Goal: Task Accomplishment & Management: Complete application form

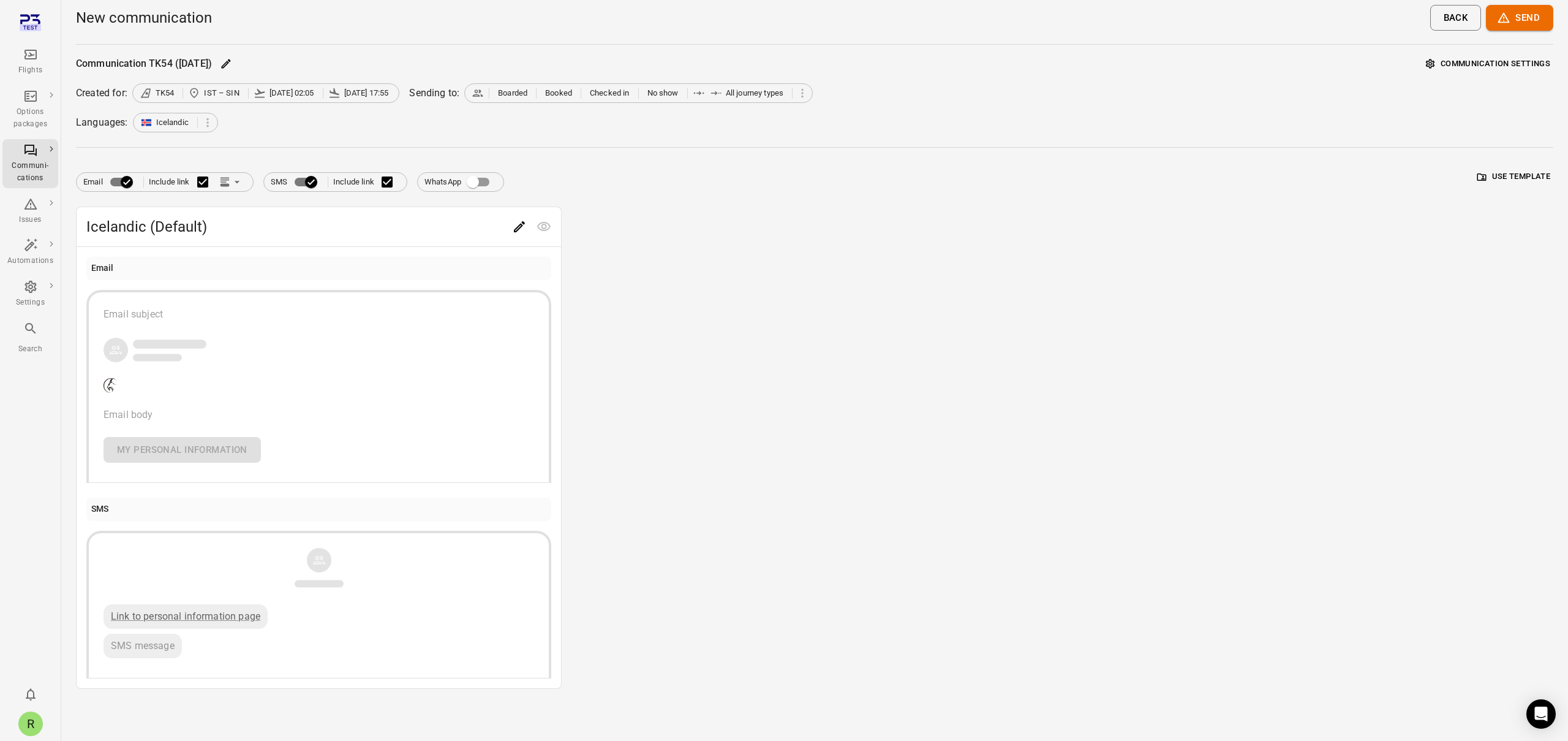
drag, startPoint x: 747, startPoint y: 256, endPoint x: 361, endPoint y: 224, distance: 387.3
click at [745, 256] on div "Icelandic (Default) Email Email subject Email body My personal information SMS …" at bounding box center [814, 448] width 1478 height 482
click at [46, 160] on div "Communi-cations" at bounding box center [30, 172] width 46 height 25
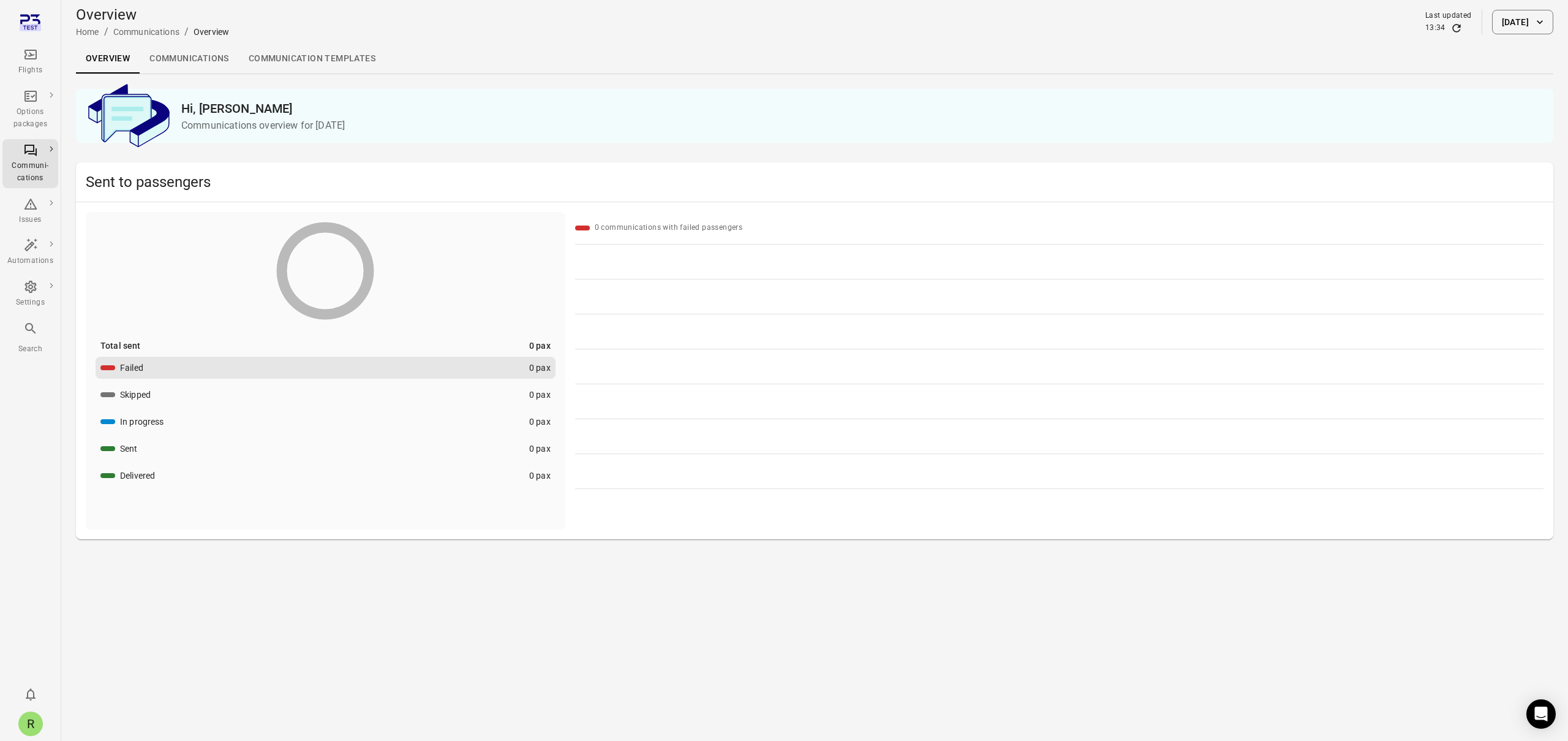
click at [177, 62] on link "Communications" at bounding box center [189, 58] width 100 height 29
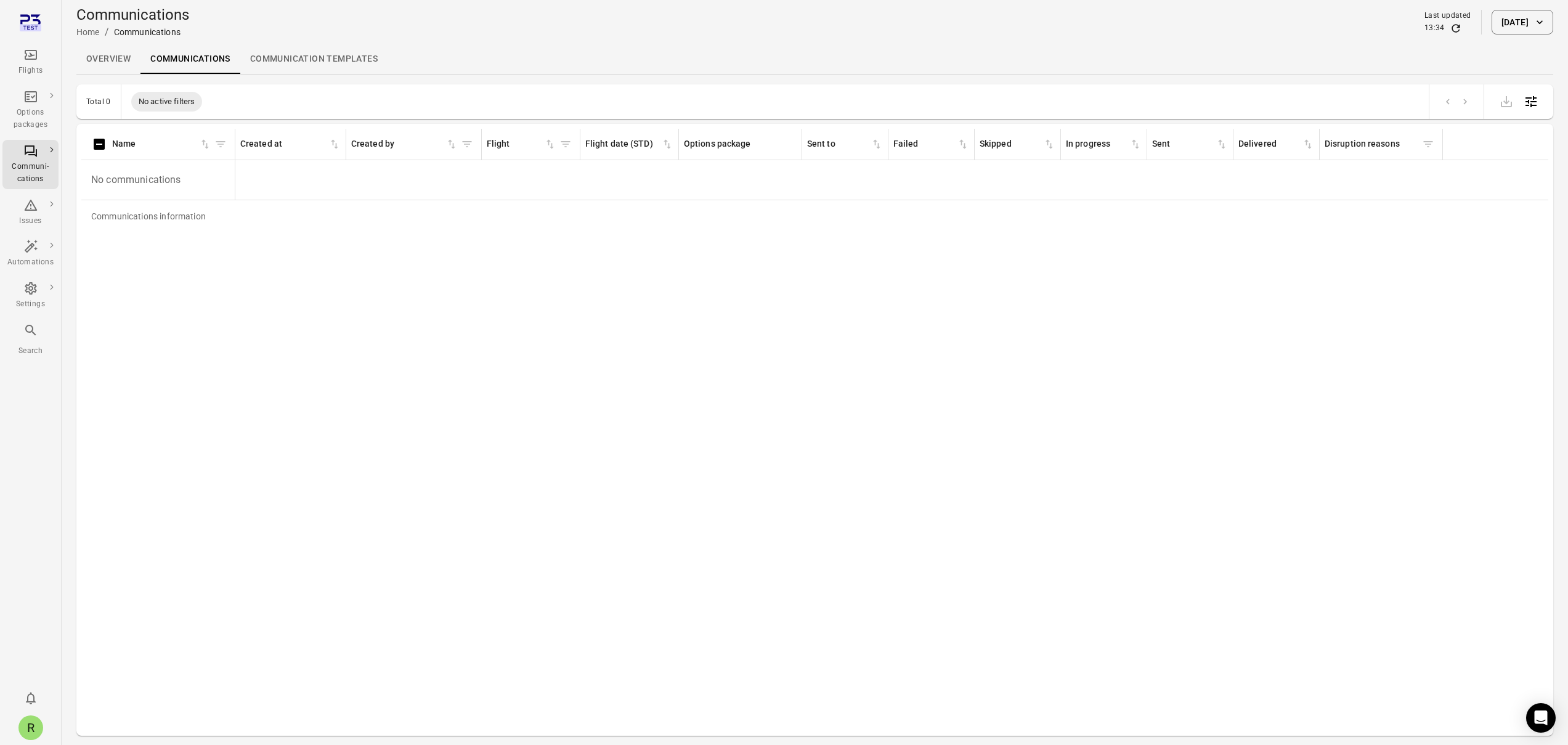
click at [33, 63] on div "Flights" at bounding box center [30, 62] width 46 height 29
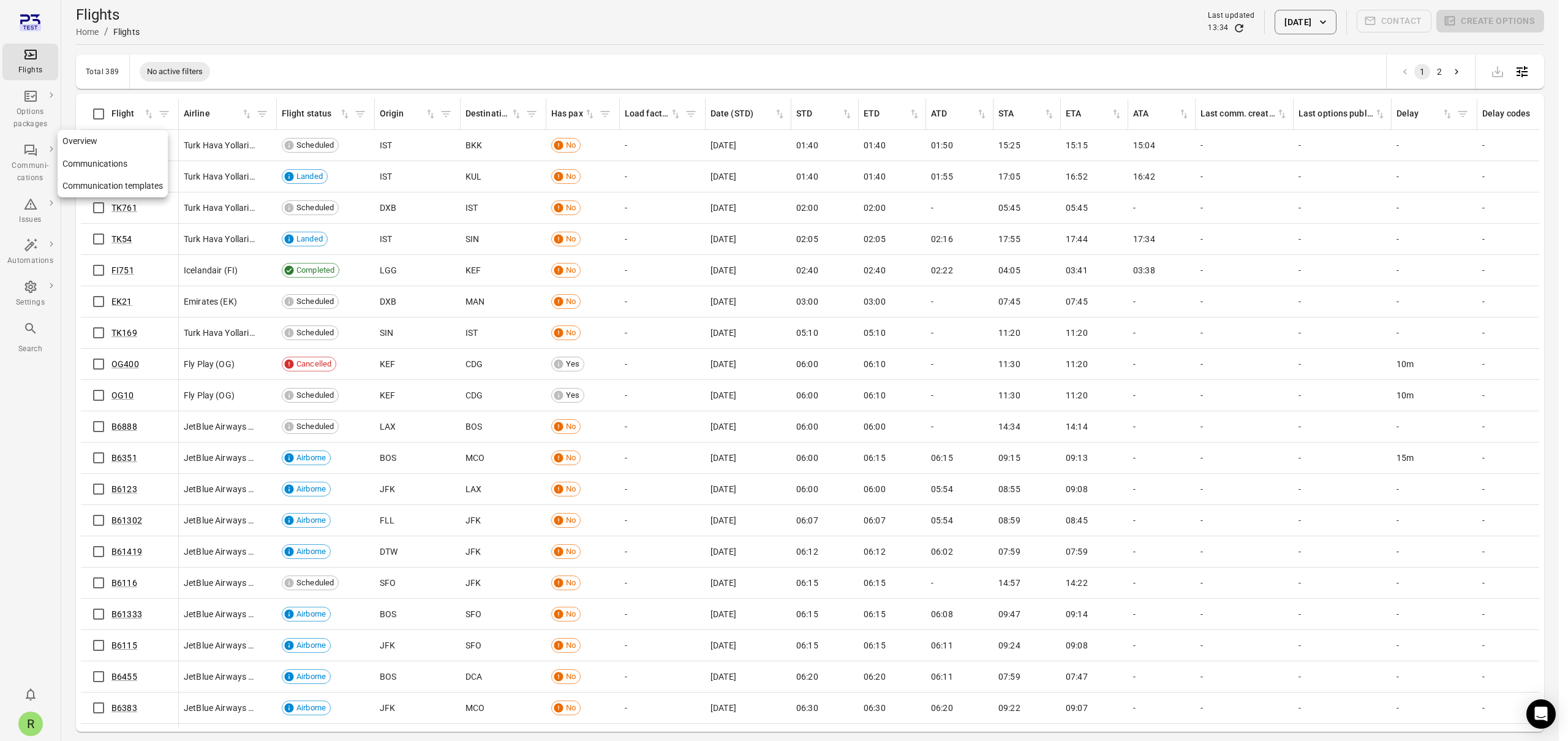
click at [38, 155] on div "Communi-cations" at bounding box center [30, 164] width 46 height 42
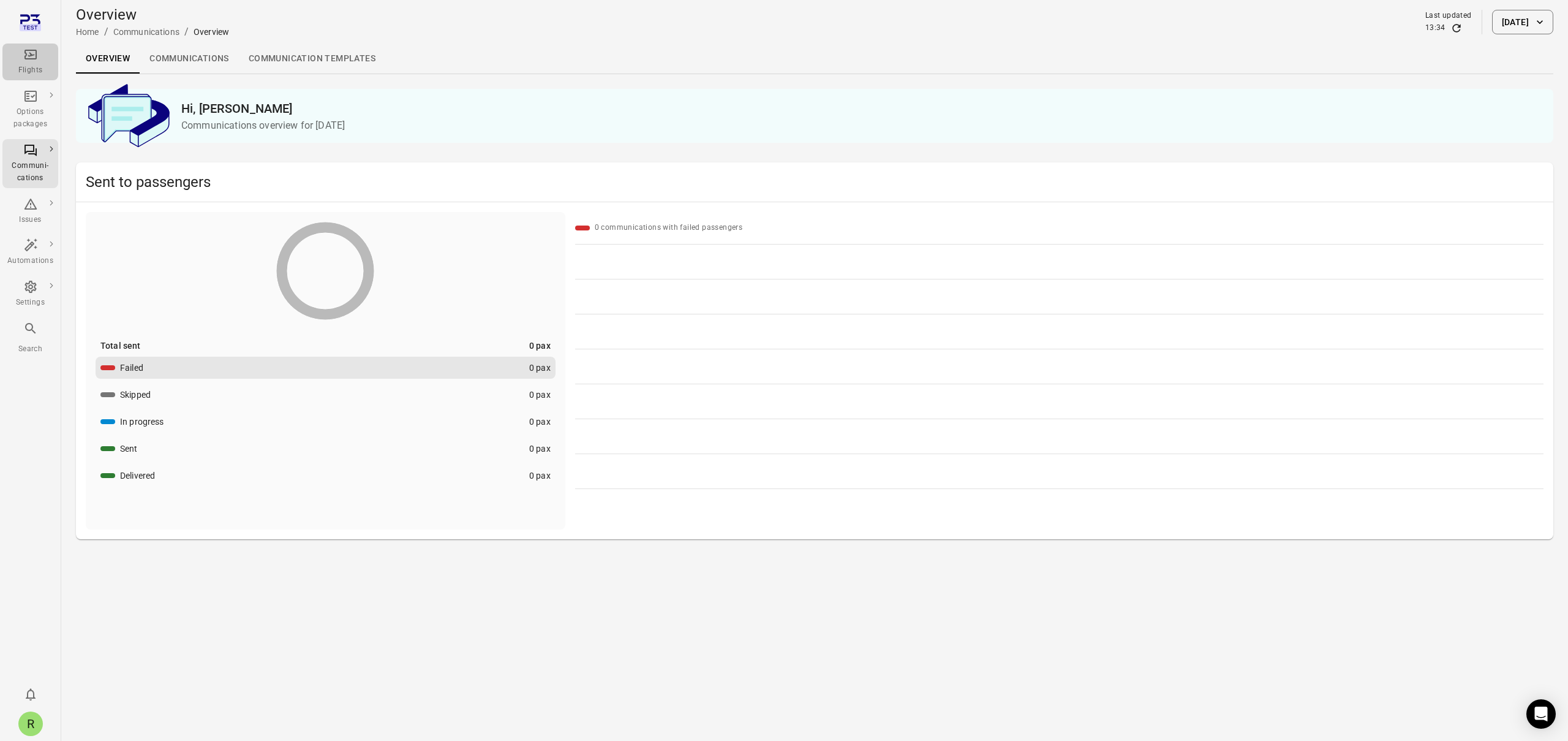
click at [37, 63] on div "Flights" at bounding box center [30, 62] width 46 height 29
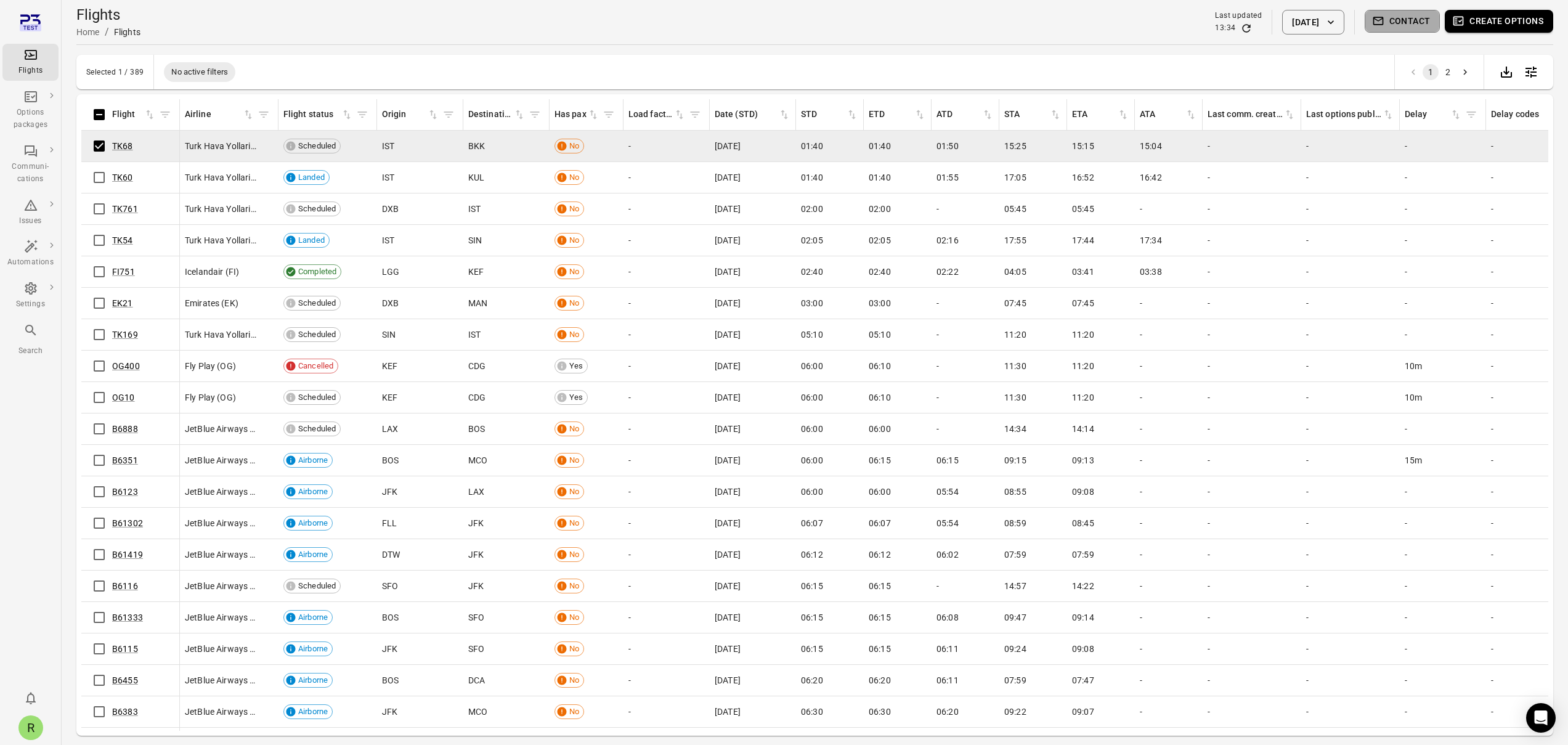
click at [1426, 18] on button "Contact" at bounding box center [1403, 21] width 75 height 23
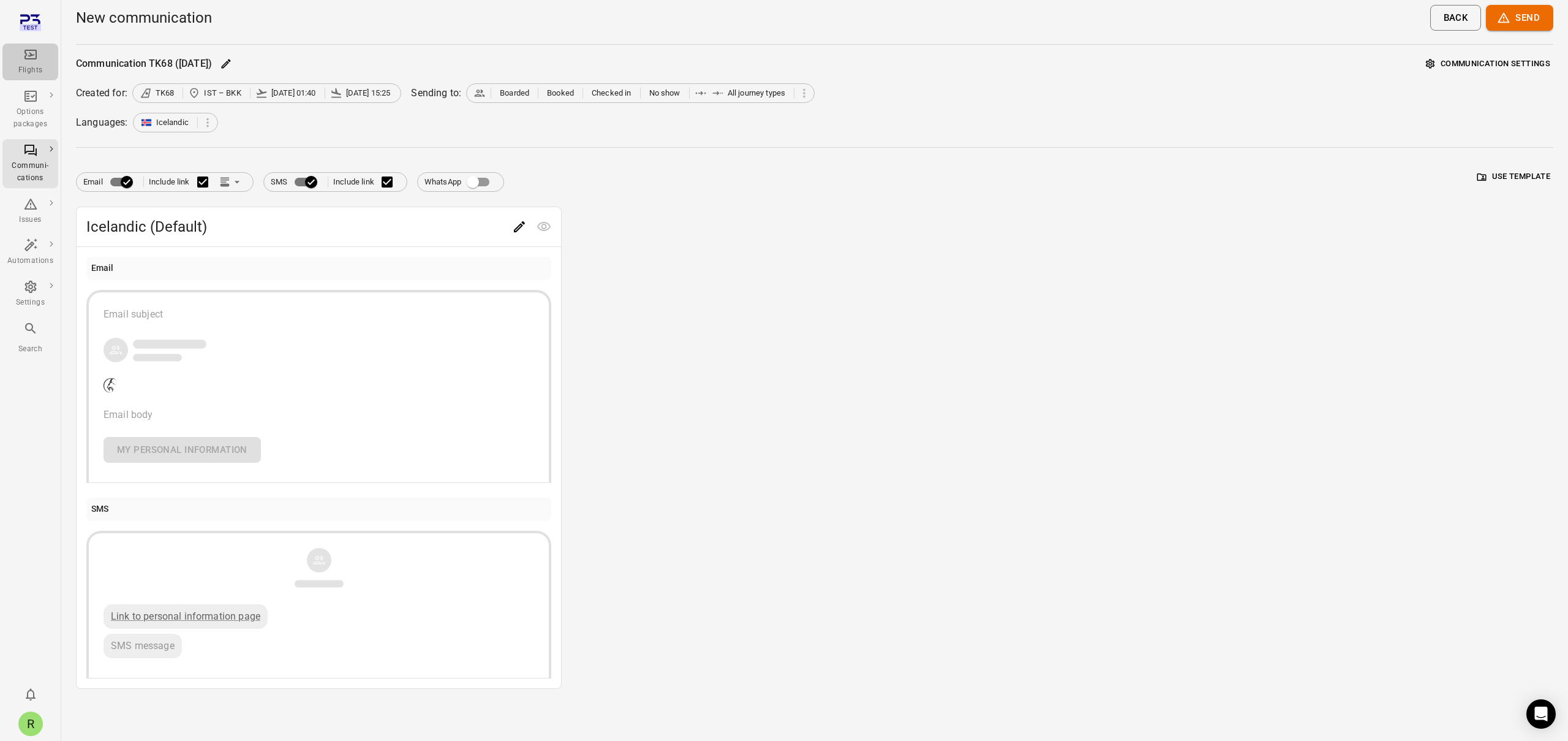
click at [33, 69] on div "Flights" at bounding box center [30, 69] width 46 height 12
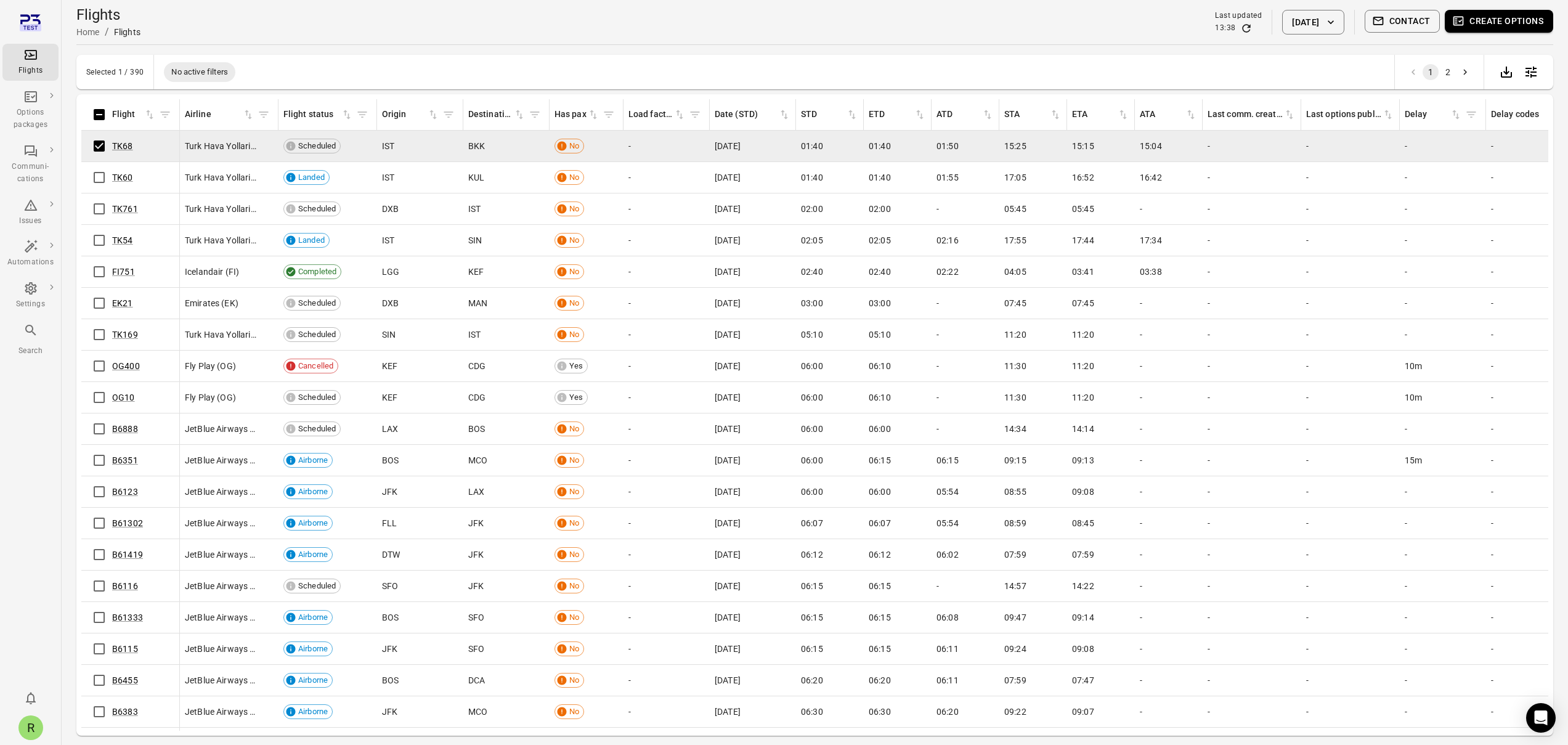
click at [1405, 22] on button "Contact" at bounding box center [1403, 21] width 75 height 23
